Goal: Task Accomplishment & Management: Manage account settings

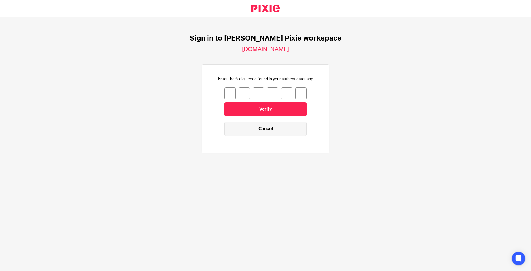
click at [261, 129] on link "Cancel" at bounding box center [265, 129] width 82 height 14
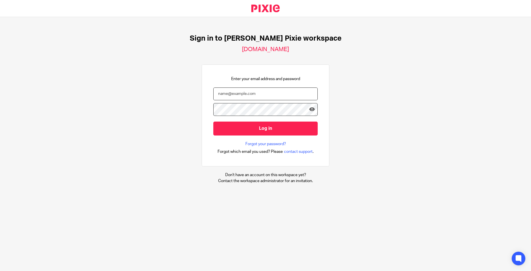
type input "[PERSON_NAME][EMAIL_ADDRESS][DOMAIN_NAME]"
click at [270, 93] on input "michelle@ellacottmorris.co.uk" at bounding box center [265, 93] width 104 height 13
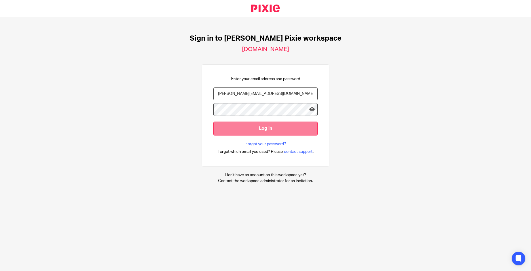
click at [275, 131] on input "Log in" at bounding box center [265, 128] width 104 height 14
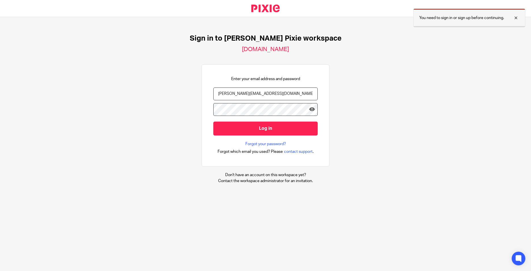
click at [517, 18] on div at bounding box center [511, 17] width 15 height 7
drag, startPoint x: 273, startPoint y: 91, endPoint x: 162, endPoint y: 81, distance: 111.6
click at [162, 81] on div "Sign in to [PERSON_NAME] Pixie workspace [DOMAIN_NAME] Enter your email address…" at bounding box center [265, 109] width 531 height 184
type input "[PERSON_NAME][EMAIL_ADDRESS][DOMAIN_NAME]"
click at [213, 103] on div at bounding box center [213, 103] width 0 height 0
